Goal: Task Accomplishment & Management: Complete application form

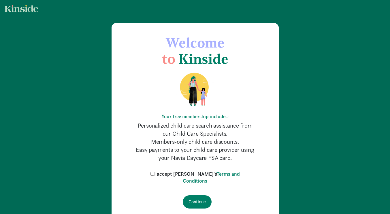
click at [154, 174] on input "I accept [PERSON_NAME]'s Terms and Conditions" at bounding box center [152, 174] width 4 height 4
checkbox input "true"
click at [200, 202] on input "Continue" at bounding box center [197, 201] width 29 height 13
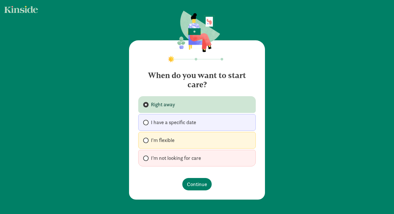
click at [145, 140] on span at bounding box center [145, 140] width 5 height 5
click at [145, 140] on input "I'm flexible" at bounding box center [145, 141] width 4 height 4
radio input "true"
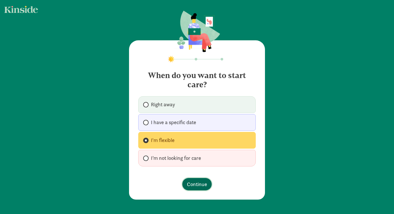
click at [202, 188] on span "Continue" at bounding box center [197, 184] width 20 height 8
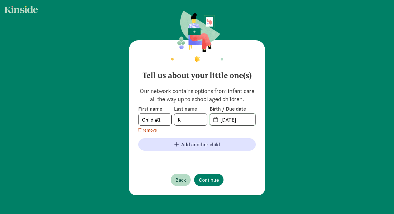
click at [235, 119] on input "[DATE]" at bounding box center [236, 120] width 39 height 12
click at [249, 121] on input "[DATE]" at bounding box center [236, 120] width 39 height 12
click at [231, 121] on input "[DATE]" at bounding box center [236, 120] width 39 height 12
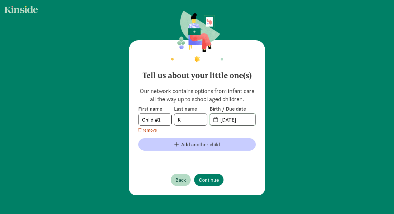
type input "[DATE]"
click at [189, 147] on span "Add another child" at bounding box center [200, 145] width 39 height 8
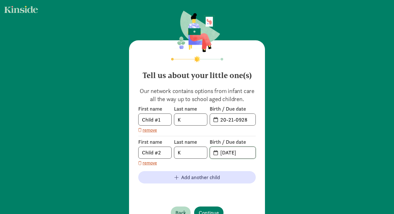
click at [250, 151] on input "[DATE]" at bounding box center [236, 153] width 39 height 12
type input "[DATE]"
click at [245, 117] on input "20-21-0928" at bounding box center [236, 120] width 39 height 12
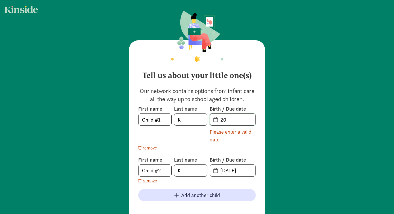
type input "2"
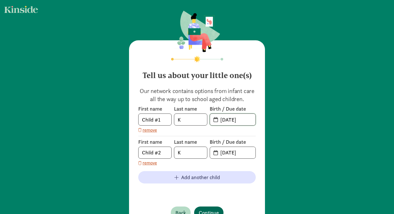
type input "[DATE]"
click at [204, 209] on div "Tell us about your little one(s) Our network contains options from infant care …" at bounding box center [197, 134] width 136 height 188
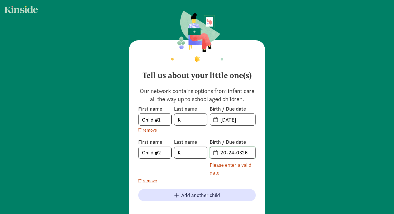
click at [251, 153] on input "20-24-0326" at bounding box center [236, 153] width 39 height 12
type input "2"
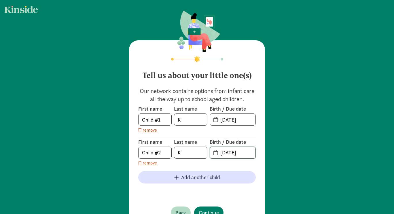
type input "[DATE]"
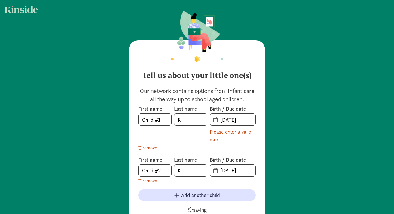
click at [233, 201] on div "Tell us about your little one(s) Our network contains options from infant care …" at bounding box center [197, 143] width 136 height 206
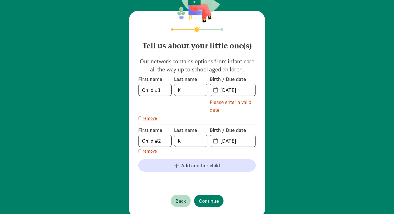
scroll to position [43, 0]
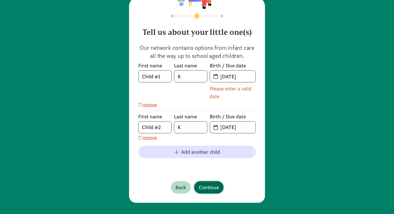
click at [207, 186] on span "Continue" at bounding box center [209, 187] width 20 height 8
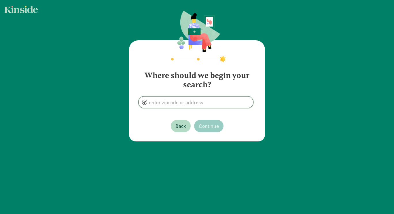
click at [186, 106] on input at bounding box center [196, 102] width 115 height 12
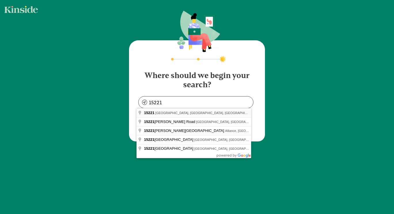
type input "[GEOGRAPHIC_DATA], PA 15221, [GEOGRAPHIC_DATA]"
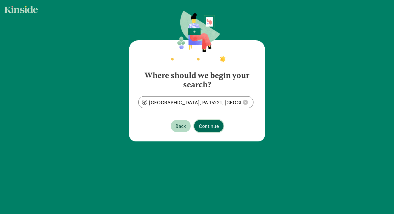
click at [205, 124] on span "Continue" at bounding box center [209, 126] width 20 height 8
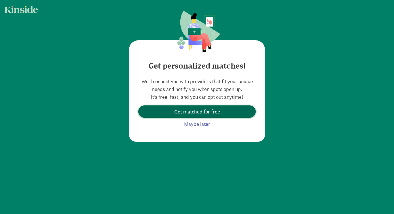
click at [218, 111] on span "Get matched for free" at bounding box center [197, 112] width 108 height 8
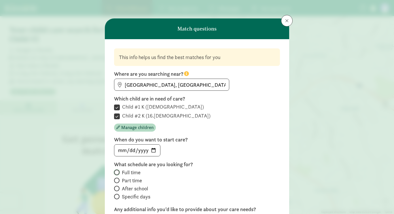
click at [114, 171] on input "Full time" at bounding box center [116, 172] width 4 height 4
radio input "true"
click at [151, 150] on input "date" at bounding box center [137, 151] width 46 height 12
type input "[DATE]"
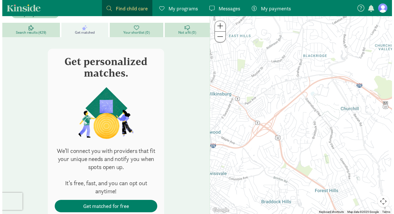
scroll to position [98, 0]
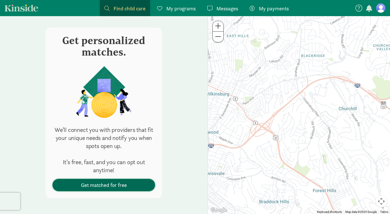
click at [127, 183] on span "Get matched for free" at bounding box center [103, 185] width 93 height 8
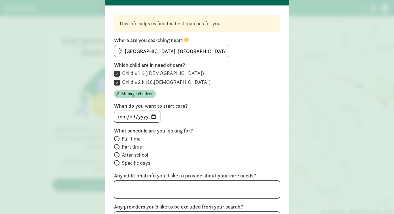
scroll to position [36, 0]
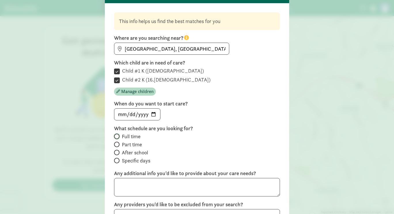
click at [114, 137] on input "Full time" at bounding box center [116, 136] width 4 height 4
radio input "true"
click at [146, 114] on input "date" at bounding box center [137, 115] width 46 height 12
click at [151, 116] on input "date" at bounding box center [137, 115] width 46 height 12
type input "[DATE]"
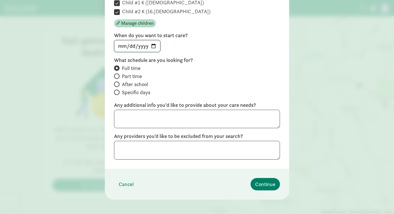
scroll to position [108, 0]
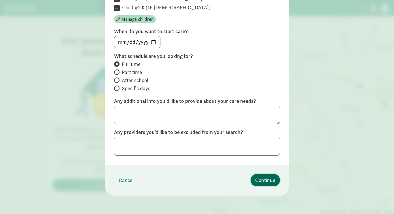
click at [266, 183] on span "Continue" at bounding box center [265, 180] width 20 height 8
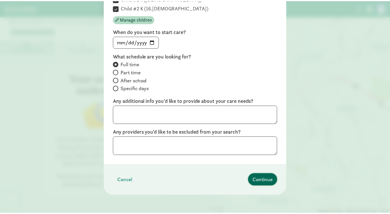
scroll to position [22, 0]
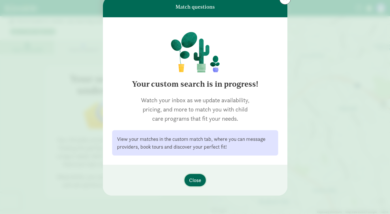
click at [190, 182] on span "Close" at bounding box center [195, 180] width 12 height 8
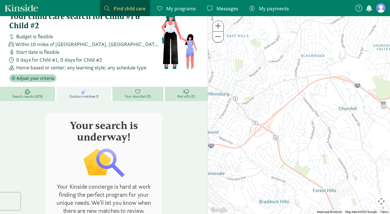
scroll to position [0, 0]
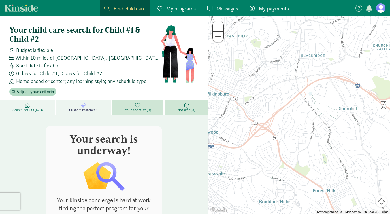
click at [37, 109] on span "Search results (429)" at bounding box center [27, 110] width 30 height 5
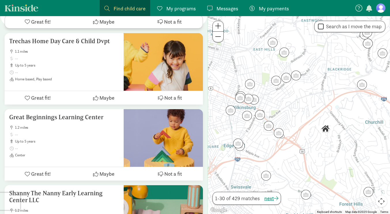
scroll to position [637, 0]
